Goal: Information Seeking & Learning: Learn about a topic

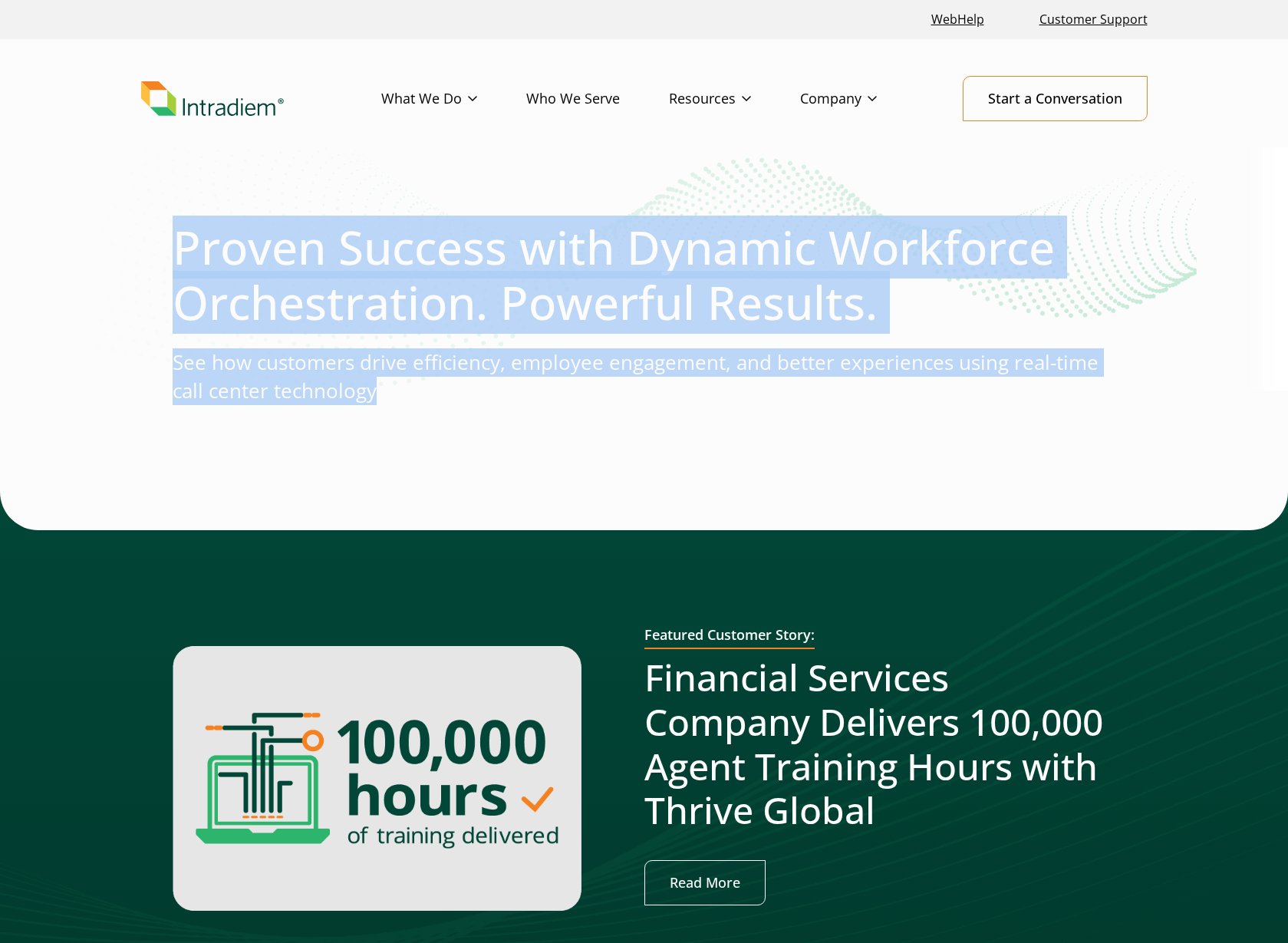
drag, startPoint x: 147, startPoint y: 245, endPoint x: 534, endPoint y: 436, distance: 431.6
click at [534, 436] on div at bounding box center [644, 455] width 944 height 74
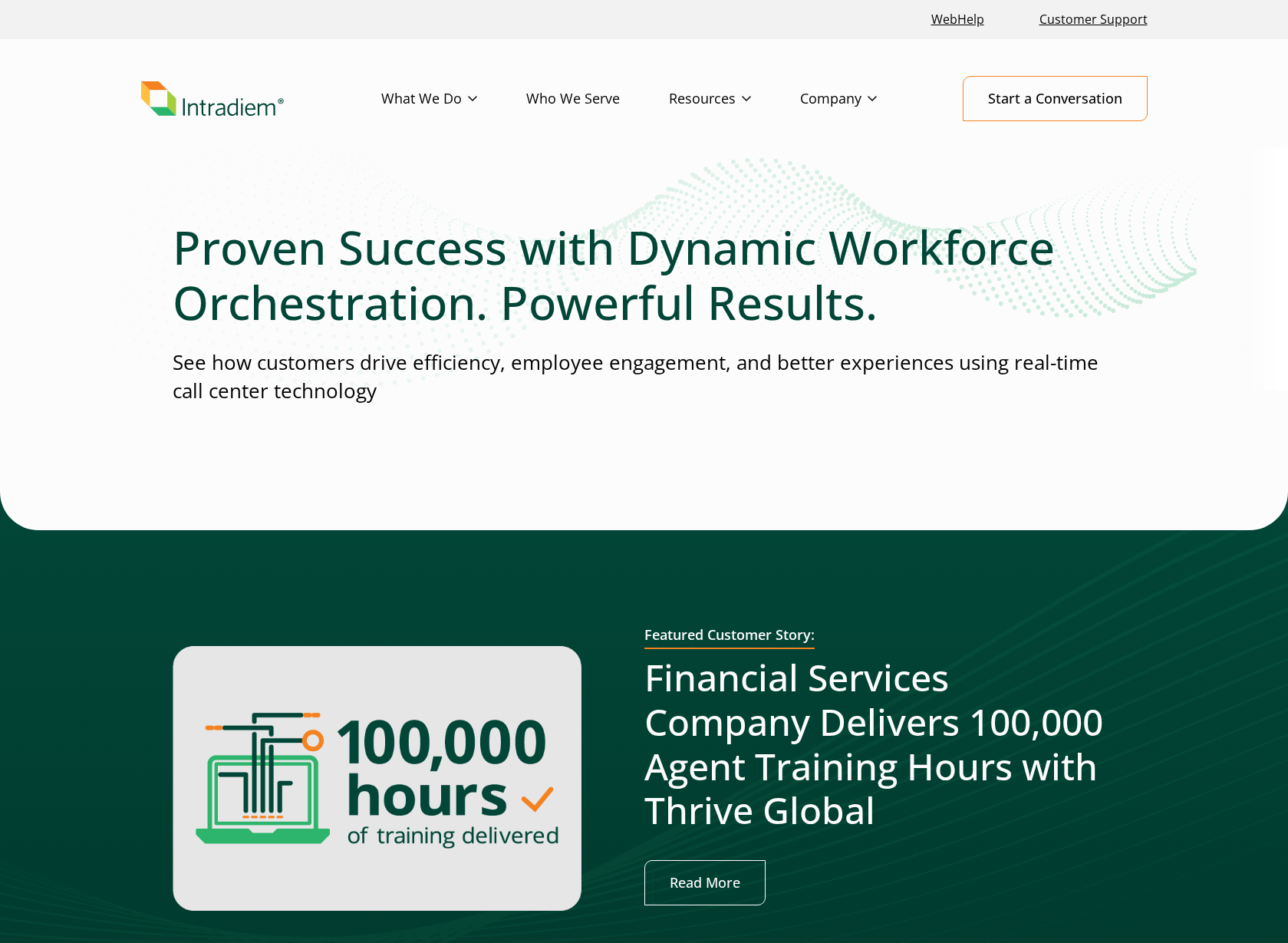
click at [172, 247] on h1 "Proven Success with Dynamic Workforce Orchestration. Powerful Results." at bounding box center [644, 274] width 944 height 110
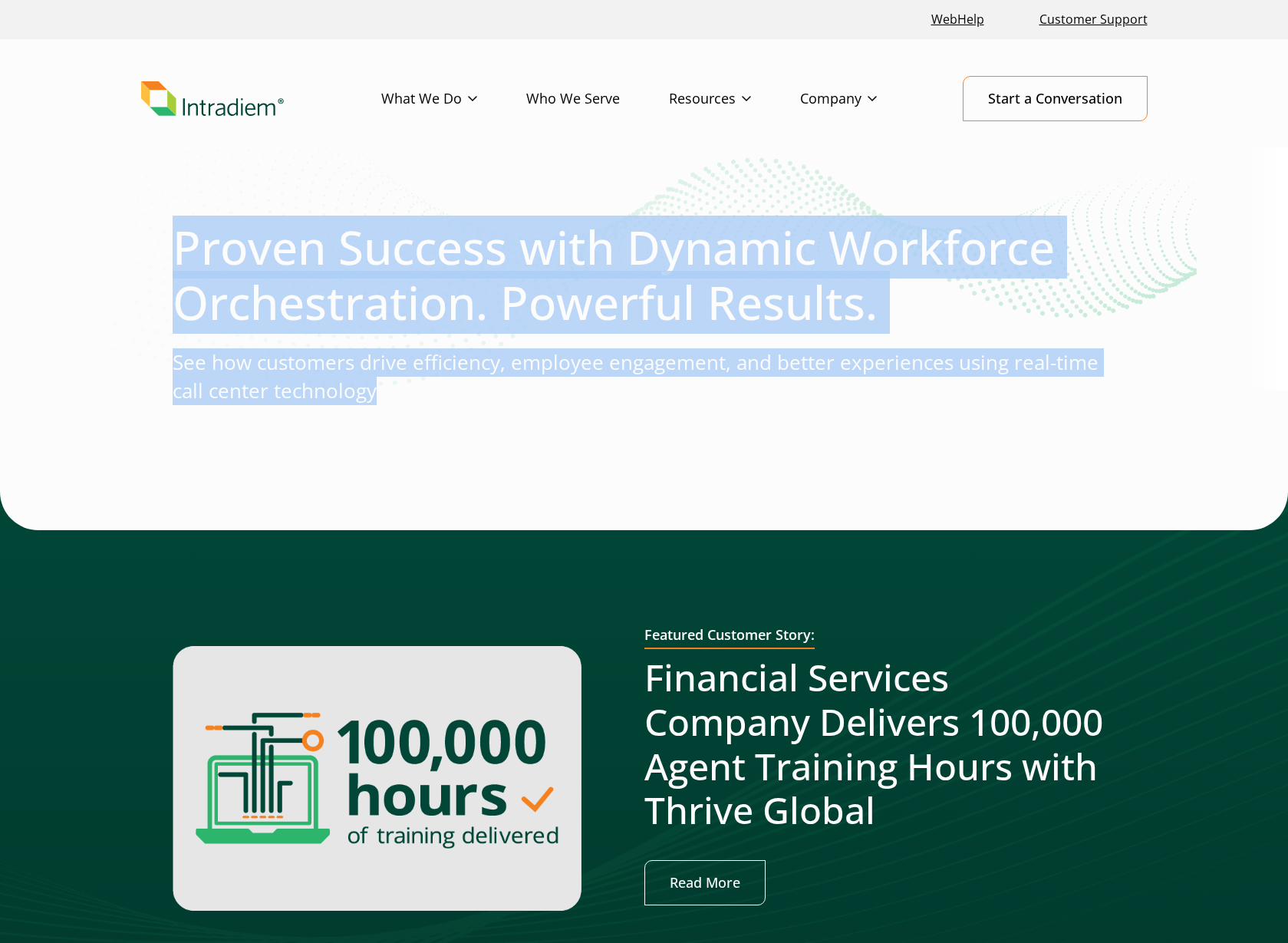
drag, startPoint x: 172, startPoint y: 247, endPoint x: 425, endPoint y: 409, distance: 300.4
drag, startPoint x: 425, startPoint y: 409, endPoint x: 488, endPoint y: 444, distance: 72.1
click at [488, 444] on div at bounding box center [644, 455] width 944 height 74
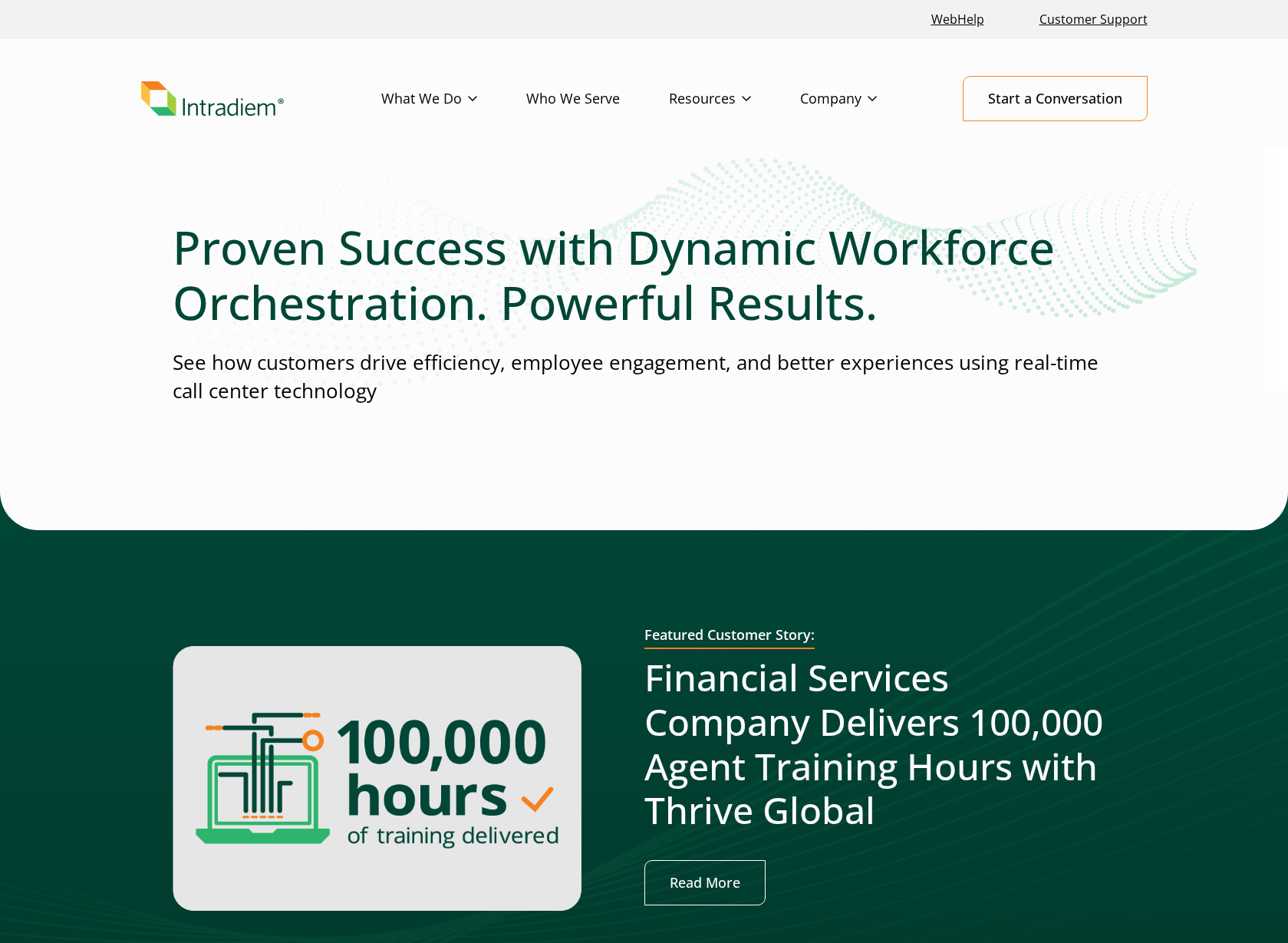
click at [448, 420] on div at bounding box center [644, 455] width 944 height 74
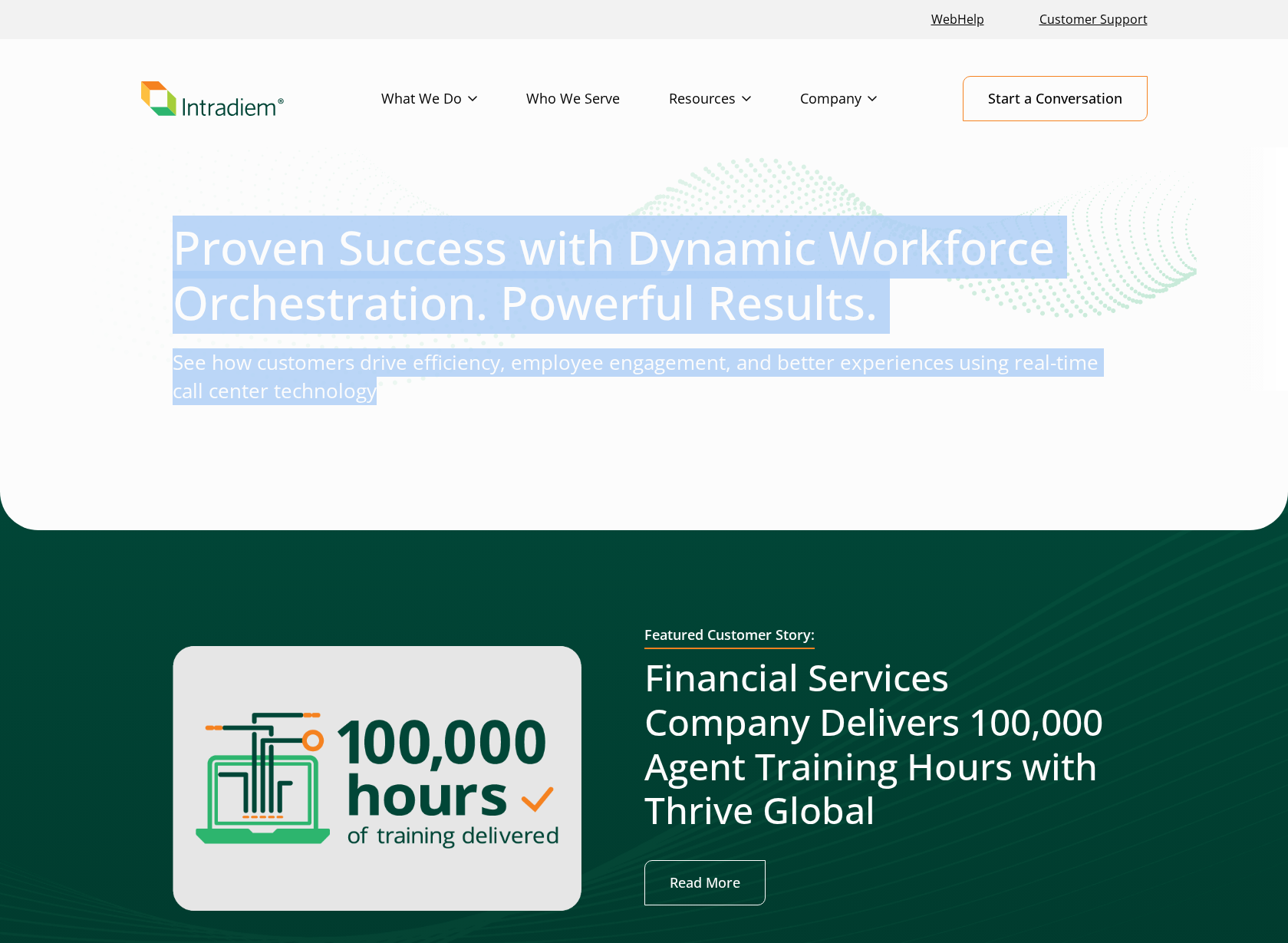
drag, startPoint x: 172, startPoint y: 245, endPoint x: 445, endPoint y: 424, distance: 326.5
drag, startPoint x: 445, startPoint y: 424, endPoint x: 444, endPoint y: 447, distance: 23.0
click at [445, 447] on div at bounding box center [644, 455] width 944 height 74
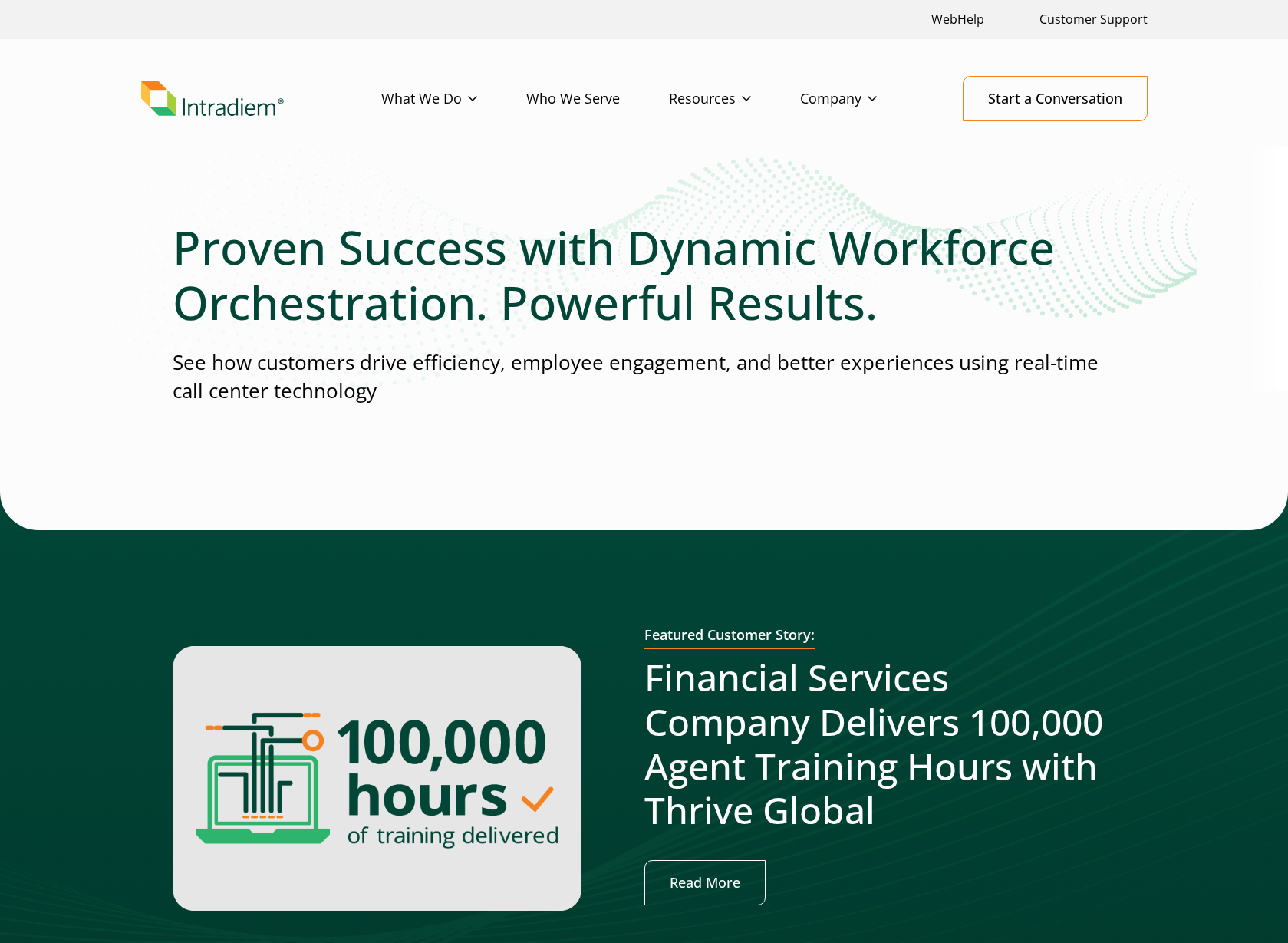
click at [360, 430] on div at bounding box center [644, 455] width 944 height 74
click at [119, 510] on div "Featured Customer Story: Financial Services Company Delivers 100,000 Agent Trai…" at bounding box center [644, 766] width 1288 height 549
click at [125, 500] on div "Featured Customer Story: Financial Services Company Delivers 100,000 Agent Trai…" at bounding box center [644, 766] width 1288 height 549
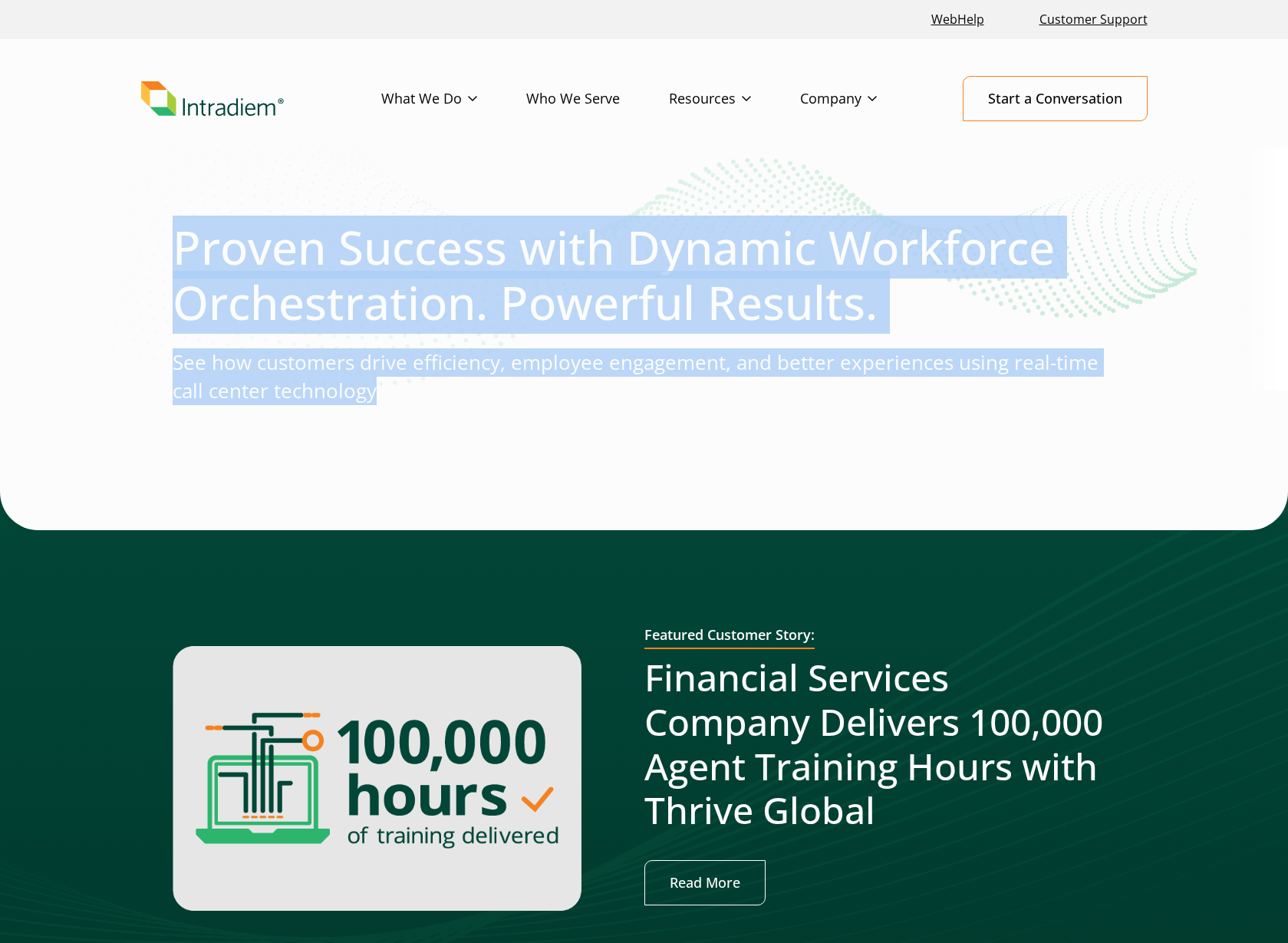
drag, startPoint x: 437, startPoint y: 401, endPoint x: 172, endPoint y: 257, distance: 301.6
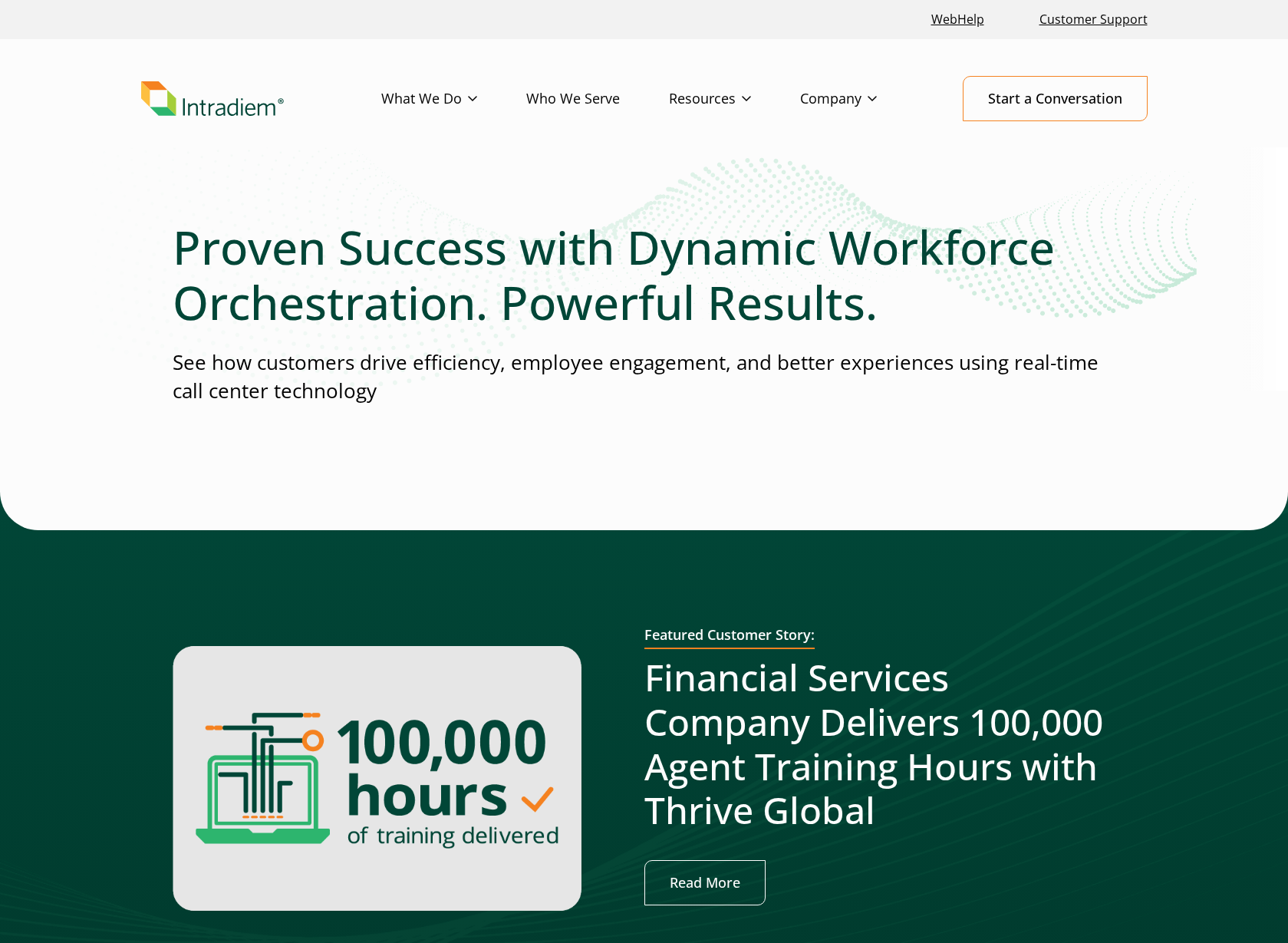
drag, startPoint x: 172, startPoint y: 257, endPoint x: 546, endPoint y: 427, distance: 410.8
click at [561, 432] on div at bounding box center [644, 455] width 944 height 74
click at [297, 403] on p "See how customers drive efficiency, employee engagement, and better experiences…" at bounding box center [644, 376] width 944 height 57
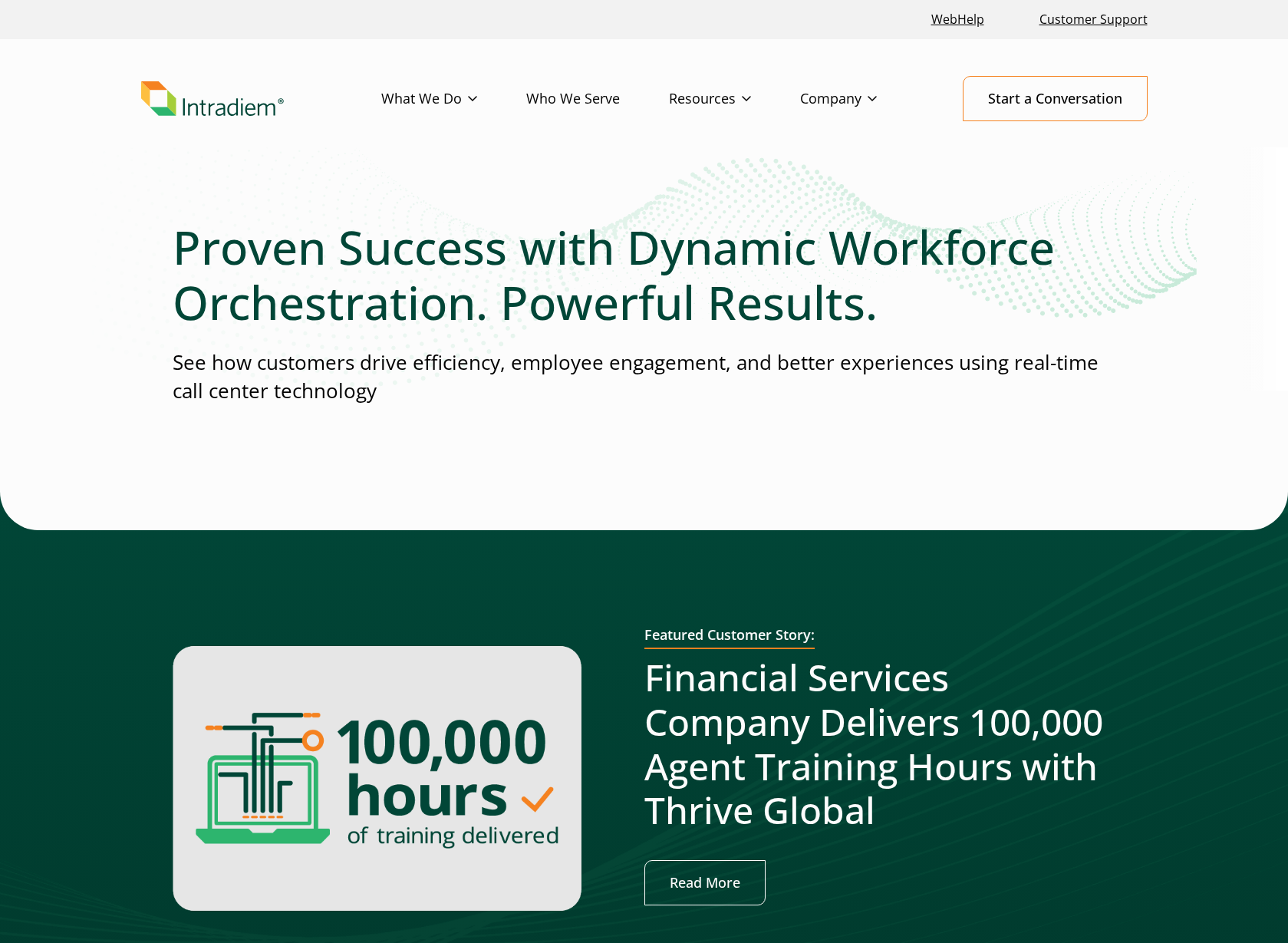
drag, startPoint x: 254, startPoint y: 461, endPoint x: 275, endPoint y: 476, distance: 25.8
click at [254, 461] on div at bounding box center [644, 455] width 944 height 74
click at [184, 457] on div at bounding box center [644, 455] width 944 height 74
click at [361, 530] on div at bounding box center [644, 766] width 1288 height 549
click at [255, 575] on div at bounding box center [644, 766] width 1288 height 549
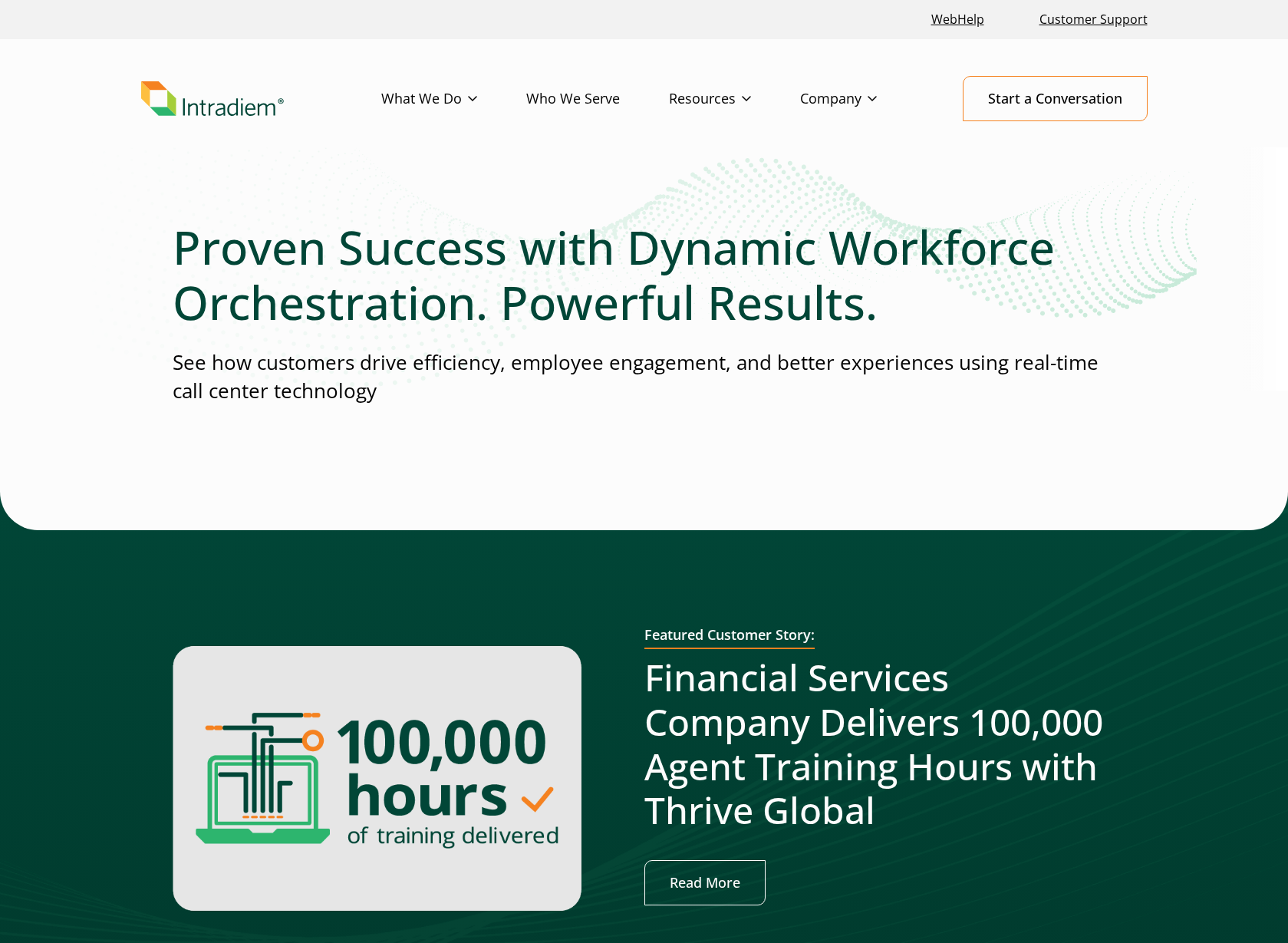
click at [563, 542] on div at bounding box center [644, 766] width 1288 height 549
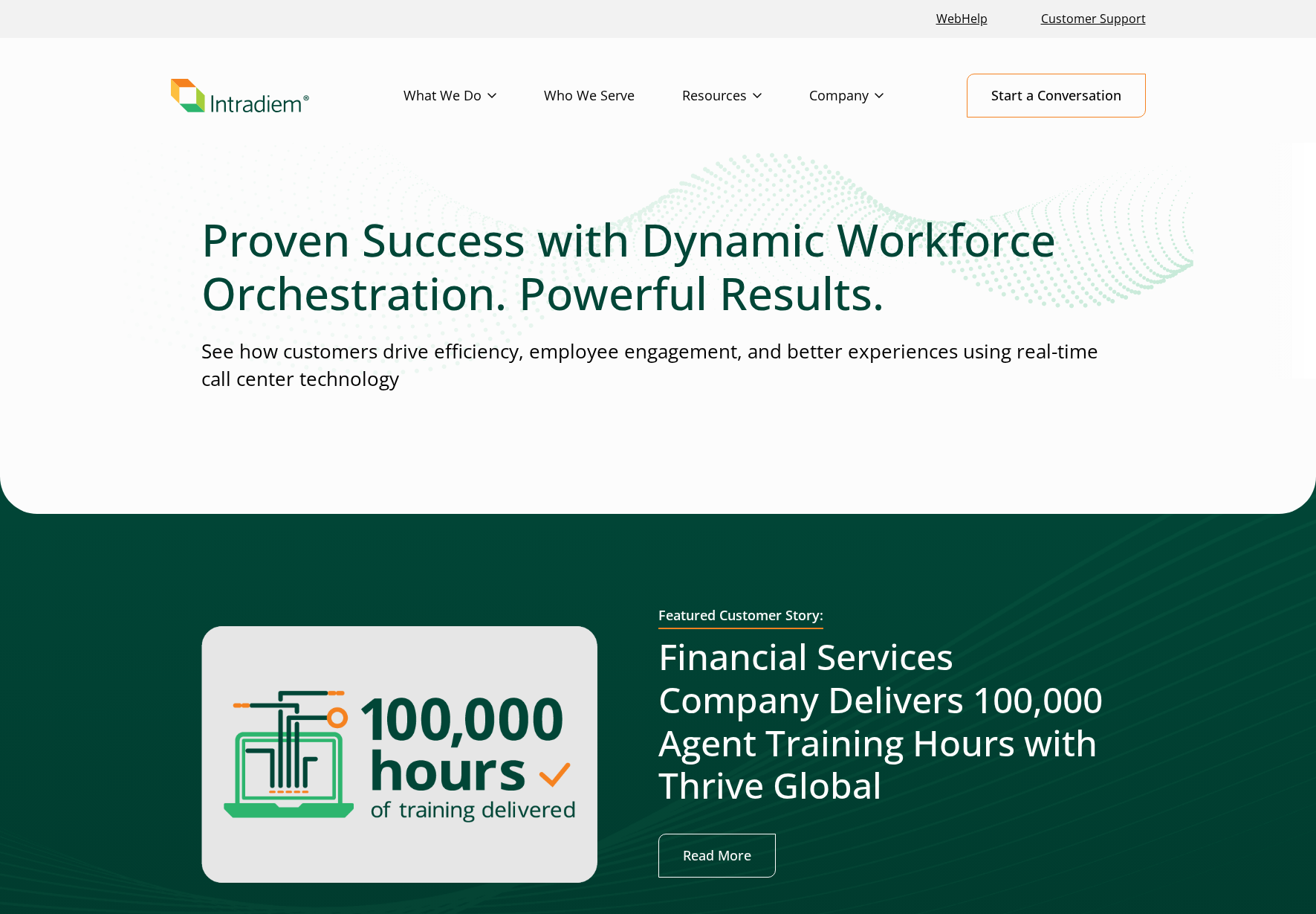
click at [547, 526] on div at bounding box center [658, 742] width 1316 height 532
